Goal: Information Seeking & Learning: Learn about a topic

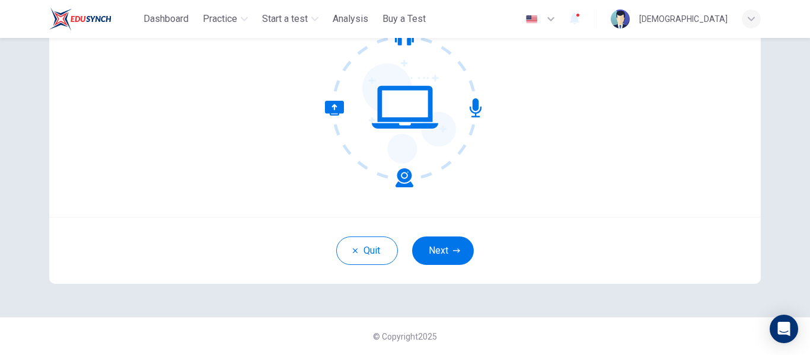
scroll to position [139, 0]
click at [446, 254] on button "Next" at bounding box center [443, 251] width 62 height 28
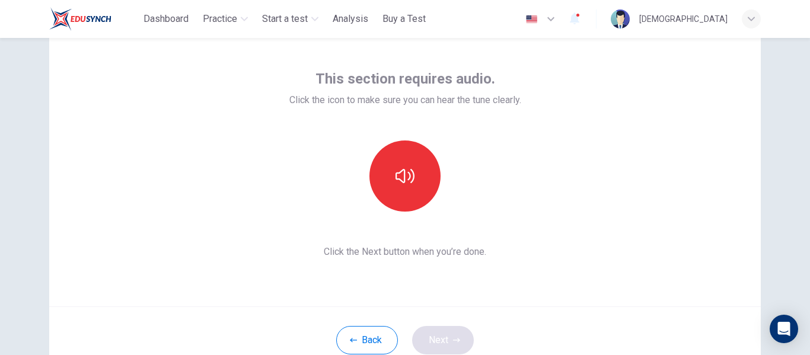
scroll to position [49, 0]
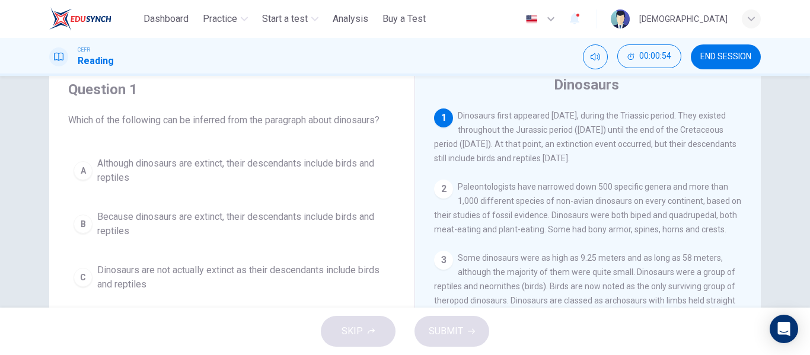
scroll to position [43, 0]
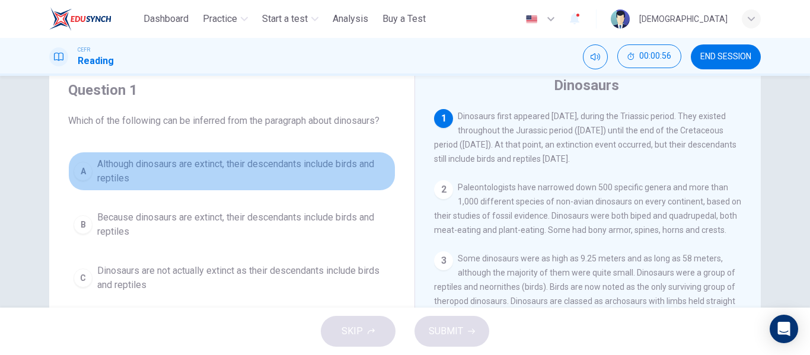
click at [79, 167] on div "A" at bounding box center [83, 171] width 19 height 19
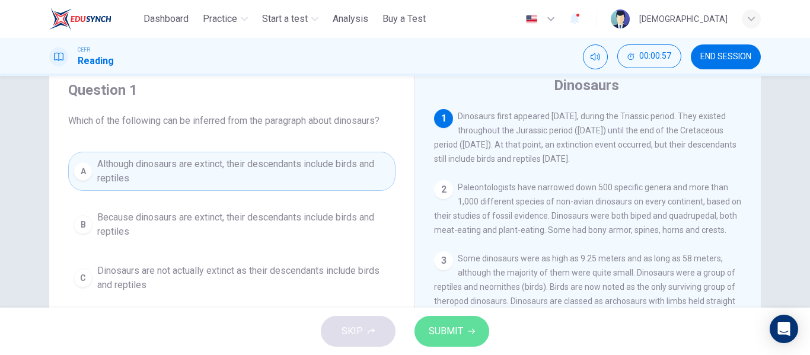
click at [429, 330] on span "SUBMIT" at bounding box center [446, 331] width 34 height 17
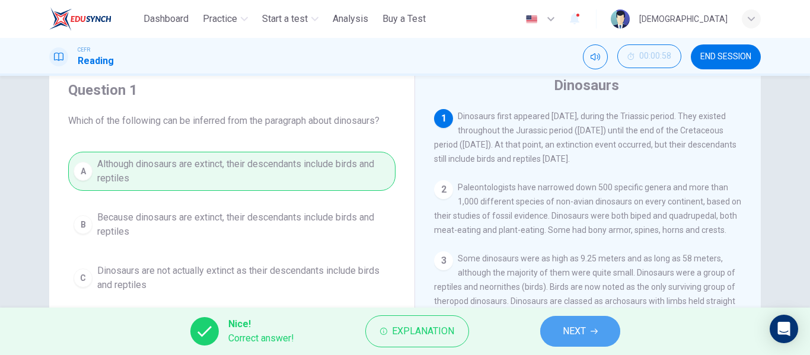
click at [571, 330] on span "NEXT" at bounding box center [574, 331] width 23 height 17
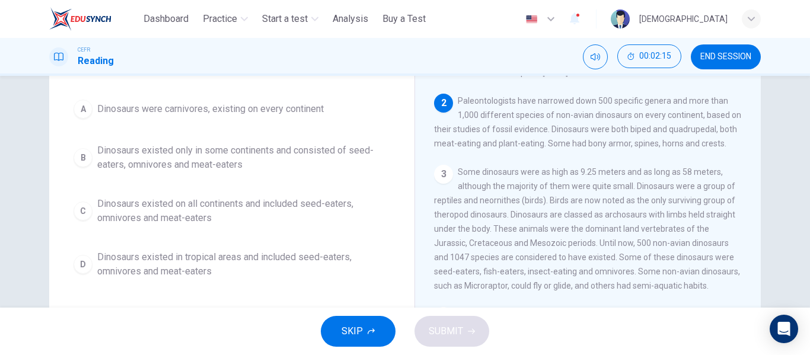
scroll to position [100, 0]
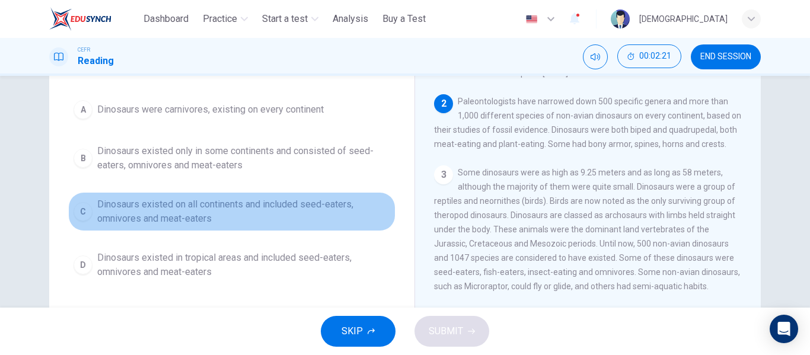
click at [83, 209] on div "C" at bounding box center [83, 211] width 19 height 19
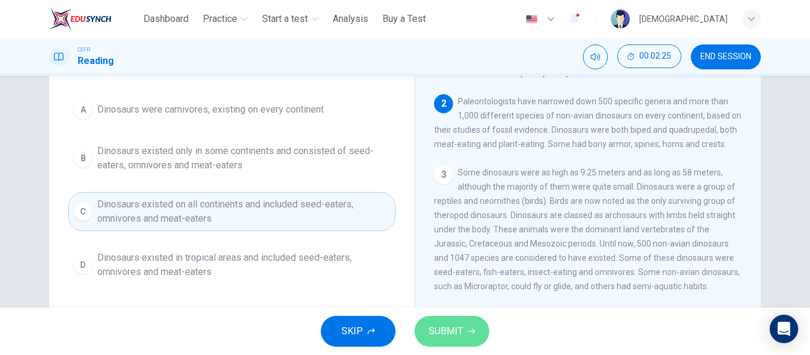
click at [447, 329] on span "SUBMIT" at bounding box center [446, 331] width 34 height 17
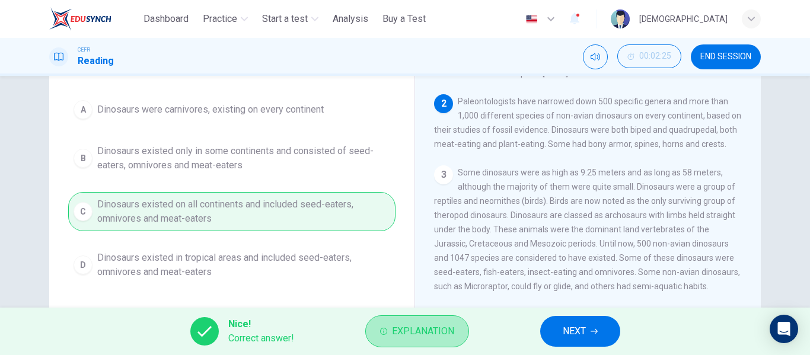
click at [447, 329] on span "Explanation" at bounding box center [423, 331] width 62 height 17
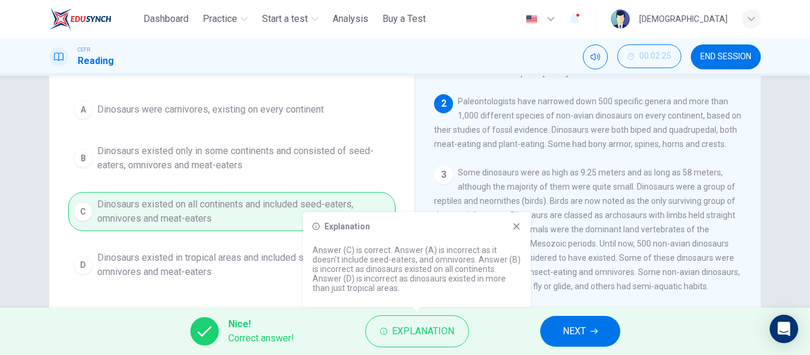
click at [515, 227] on icon at bounding box center [516, 226] width 9 height 9
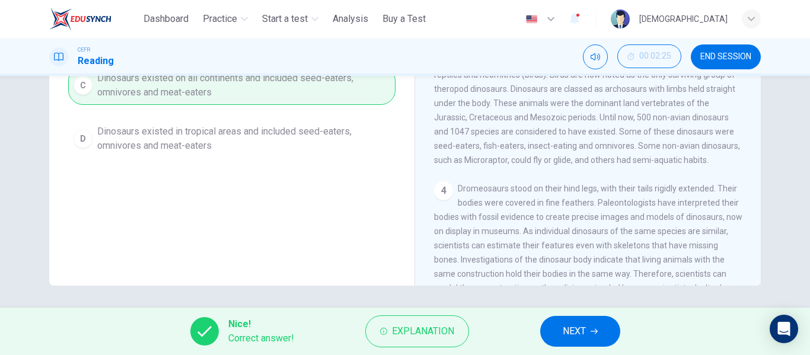
scroll to position [228, 0]
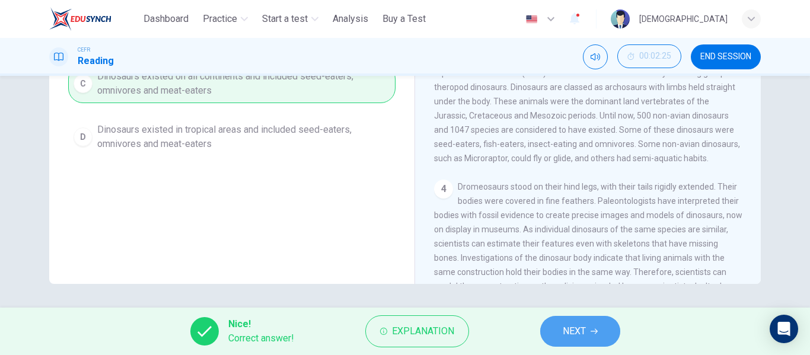
click at [577, 334] on span "NEXT" at bounding box center [574, 331] width 23 height 17
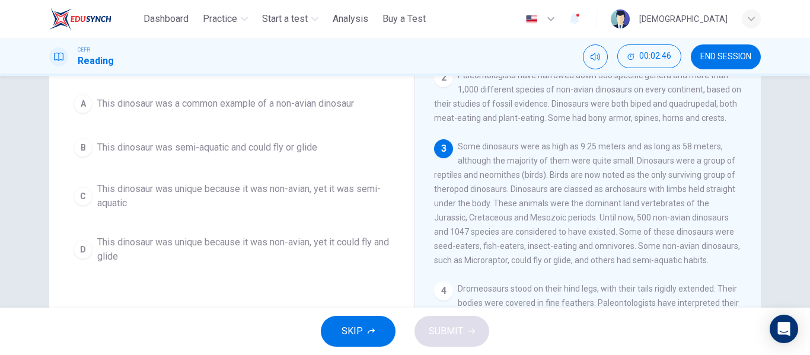
scroll to position [49, 0]
click at [711, 54] on span "END SESSION" at bounding box center [726, 56] width 51 height 9
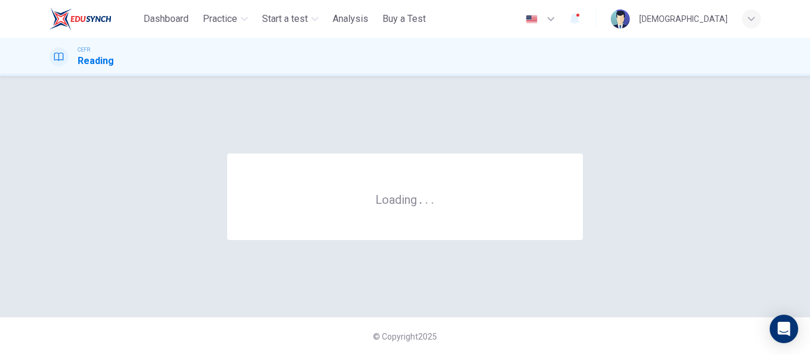
scroll to position [0, 0]
